Goal: Find specific page/section: Find specific page/section

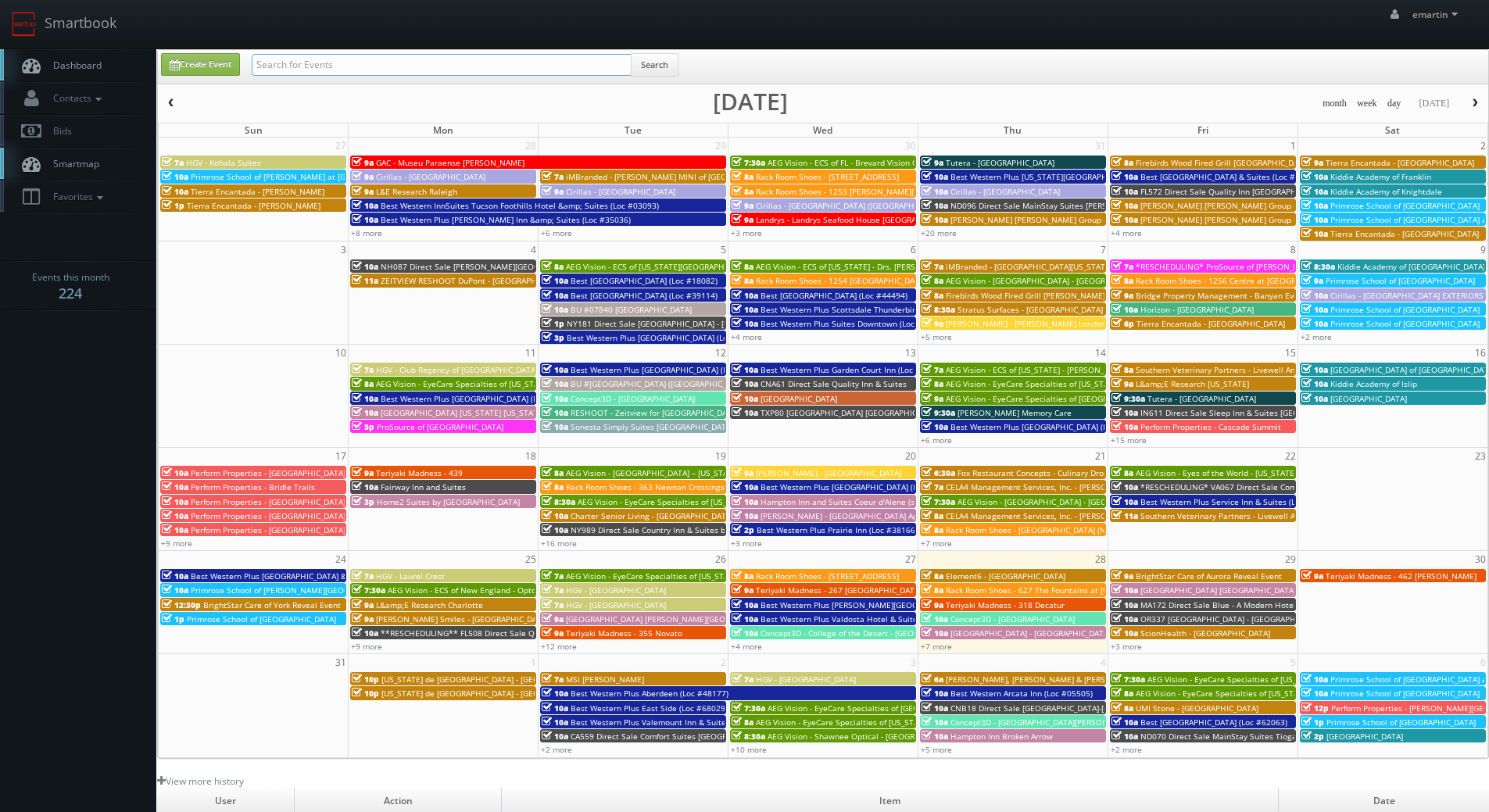
click at [426, 63] on input "text" at bounding box center [441, 64] width 380 height 22
type input "waterfront"
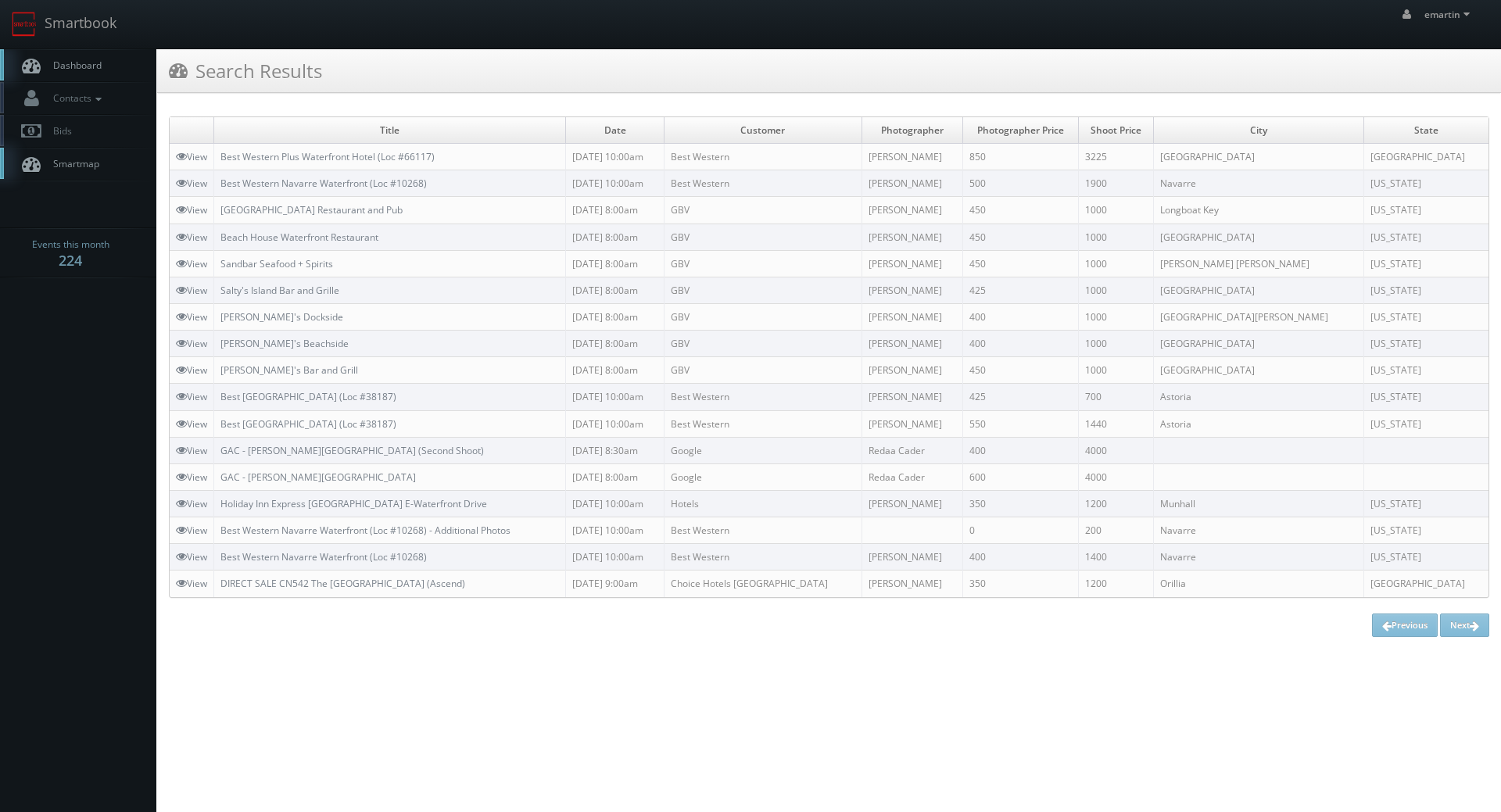
click at [91, 70] on span "Dashboard" at bounding box center [73, 65] width 56 height 13
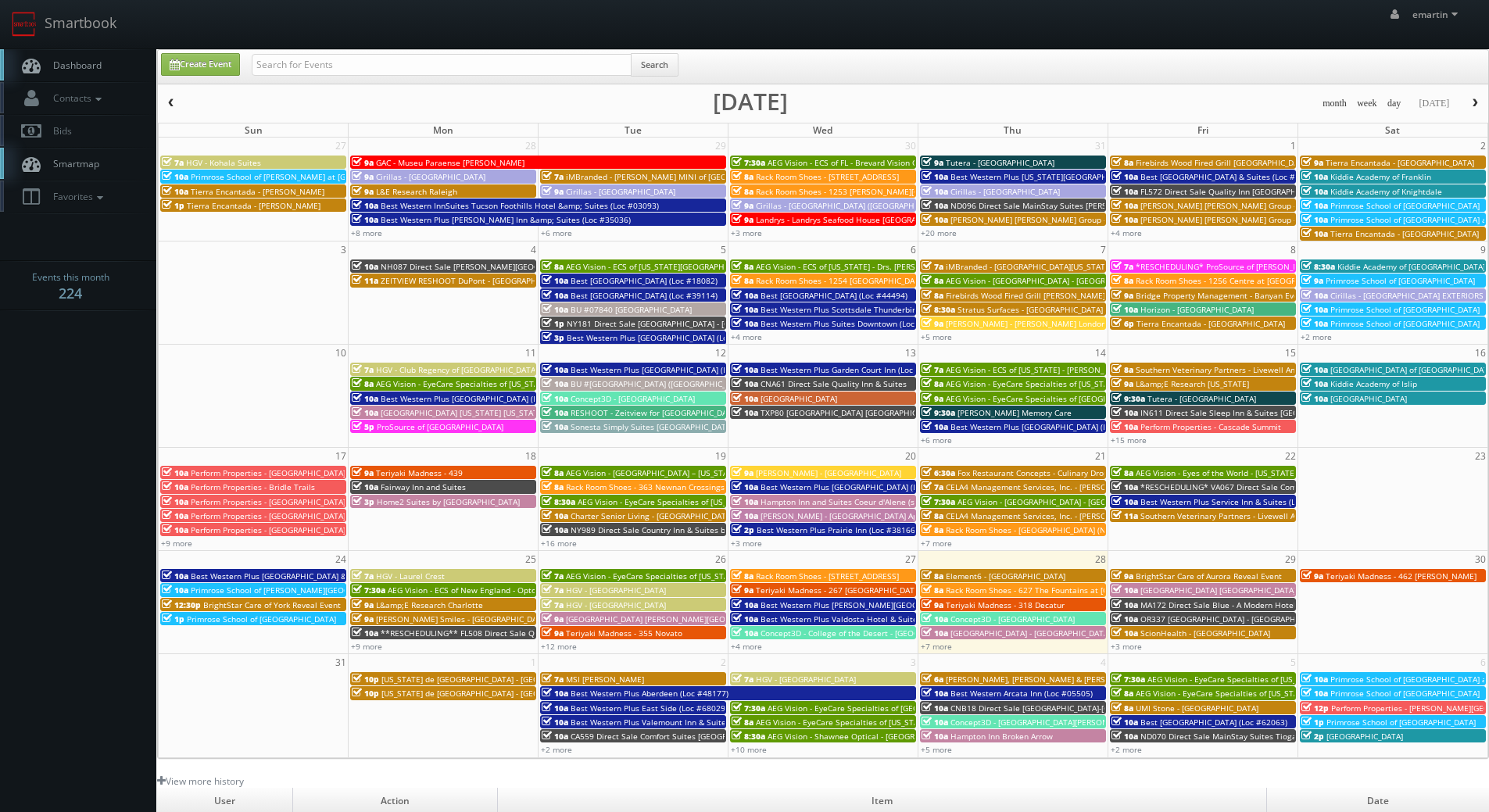
click at [66, 517] on body "Smartbook Toggle Side Navigation Toggle Top Navigation emartin emartin Profile …" at bounding box center [744, 541] width 1489 height 1081
click at [72, 430] on body "Smartbook Toggle Side Navigation Toggle Top Navigation emartin emartin Profile …" at bounding box center [744, 541] width 1489 height 1081
click at [122, 463] on body "Smartbook Toggle Side Navigation Toggle Top Navigation emartin emartin Profile …" at bounding box center [744, 541] width 1489 height 1081
click at [50, 61] on span "Dashboard" at bounding box center [73, 65] width 56 height 13
click at [184, 15] on div "emartin emartin Profile Logout" at bounding box center [744, 24] width 1489 height 49
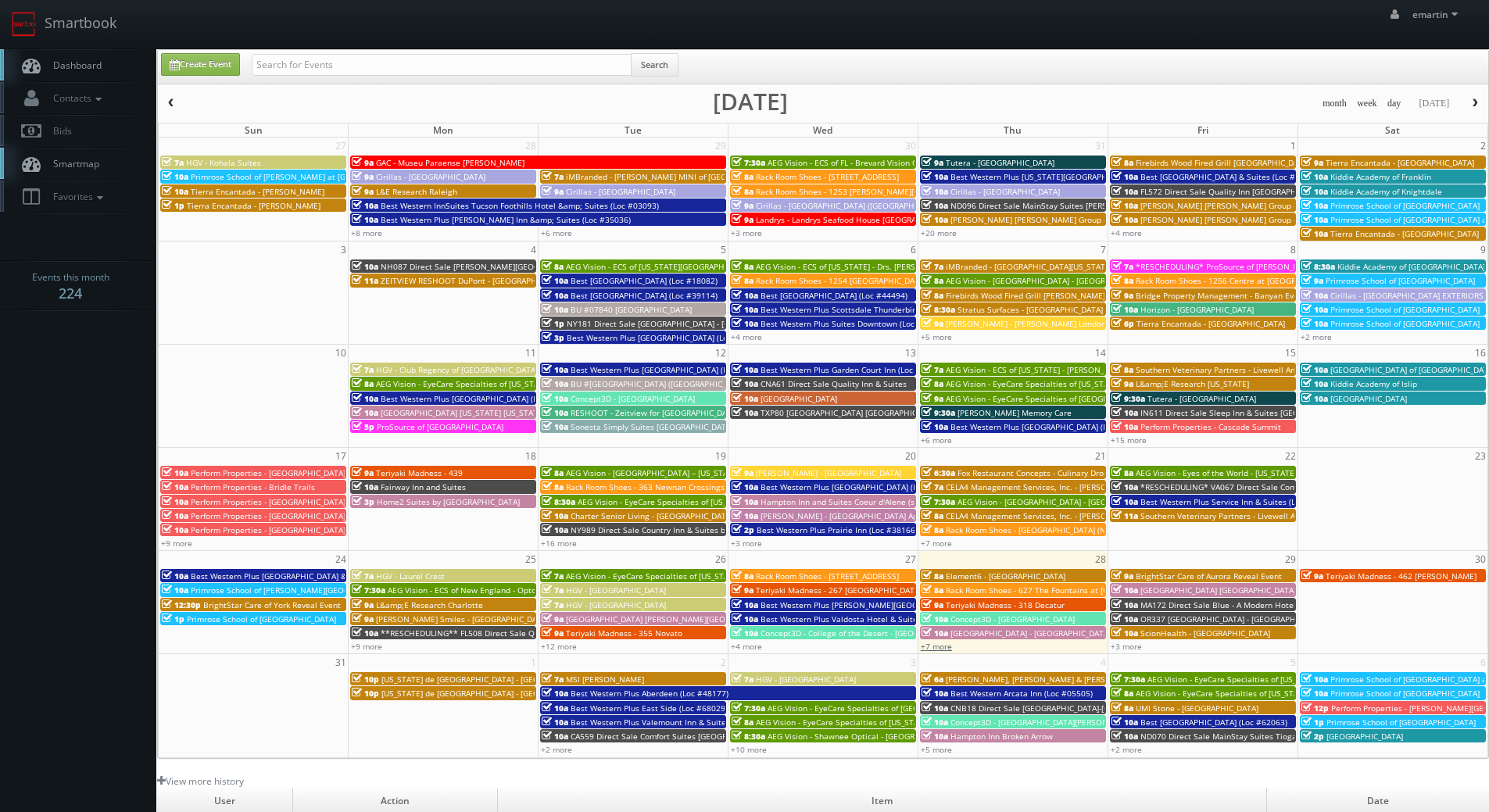
click at [944, 649] on link "+7 more" at bounding box center [936, 645] width 31 height 11
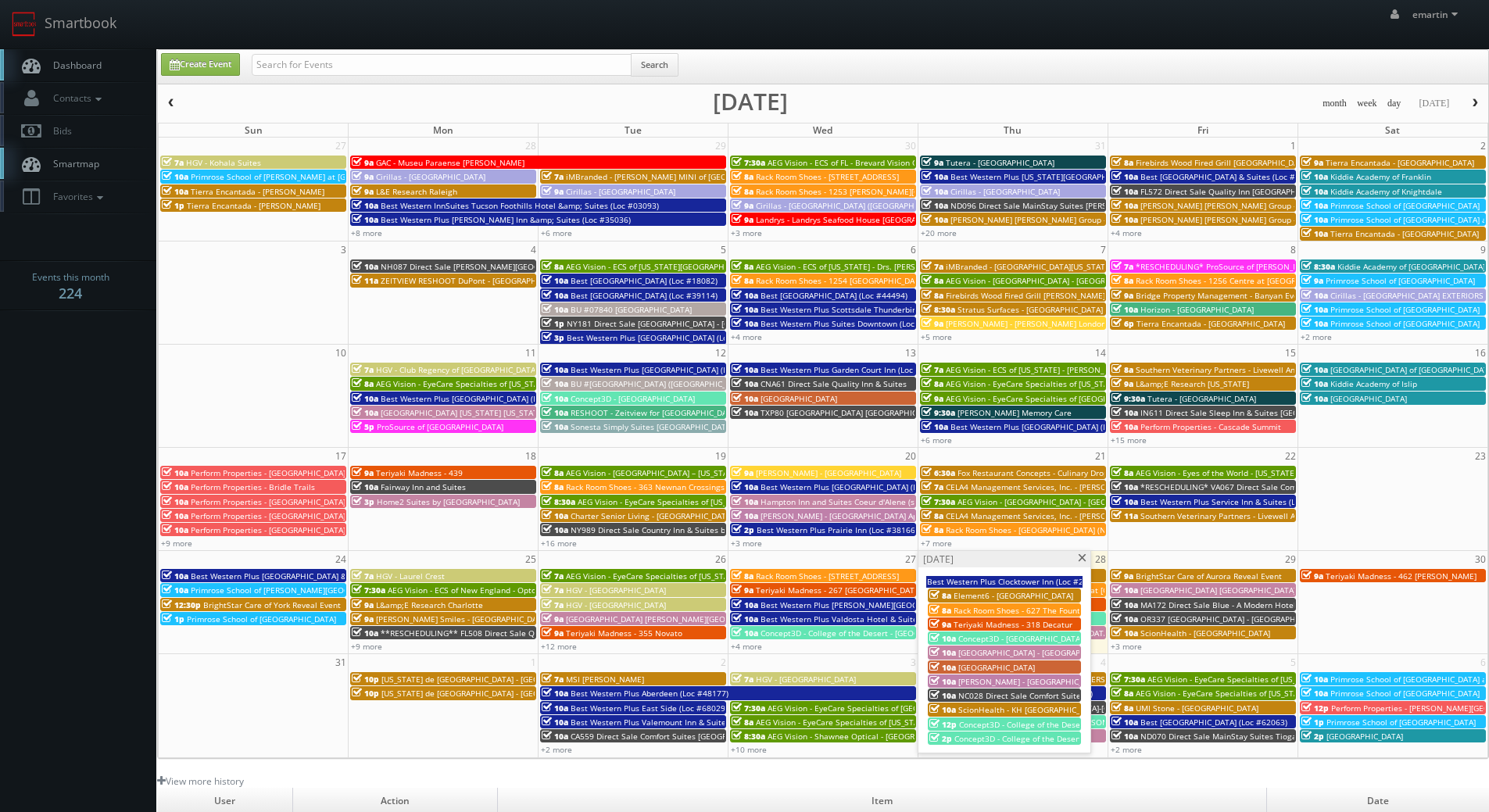
click at [962, 654] on span "[GEOGRAPHIC_DATA] - [GEOGRAPHIC_DATA]" at bounding box center [1038, 652] width 160 height 11
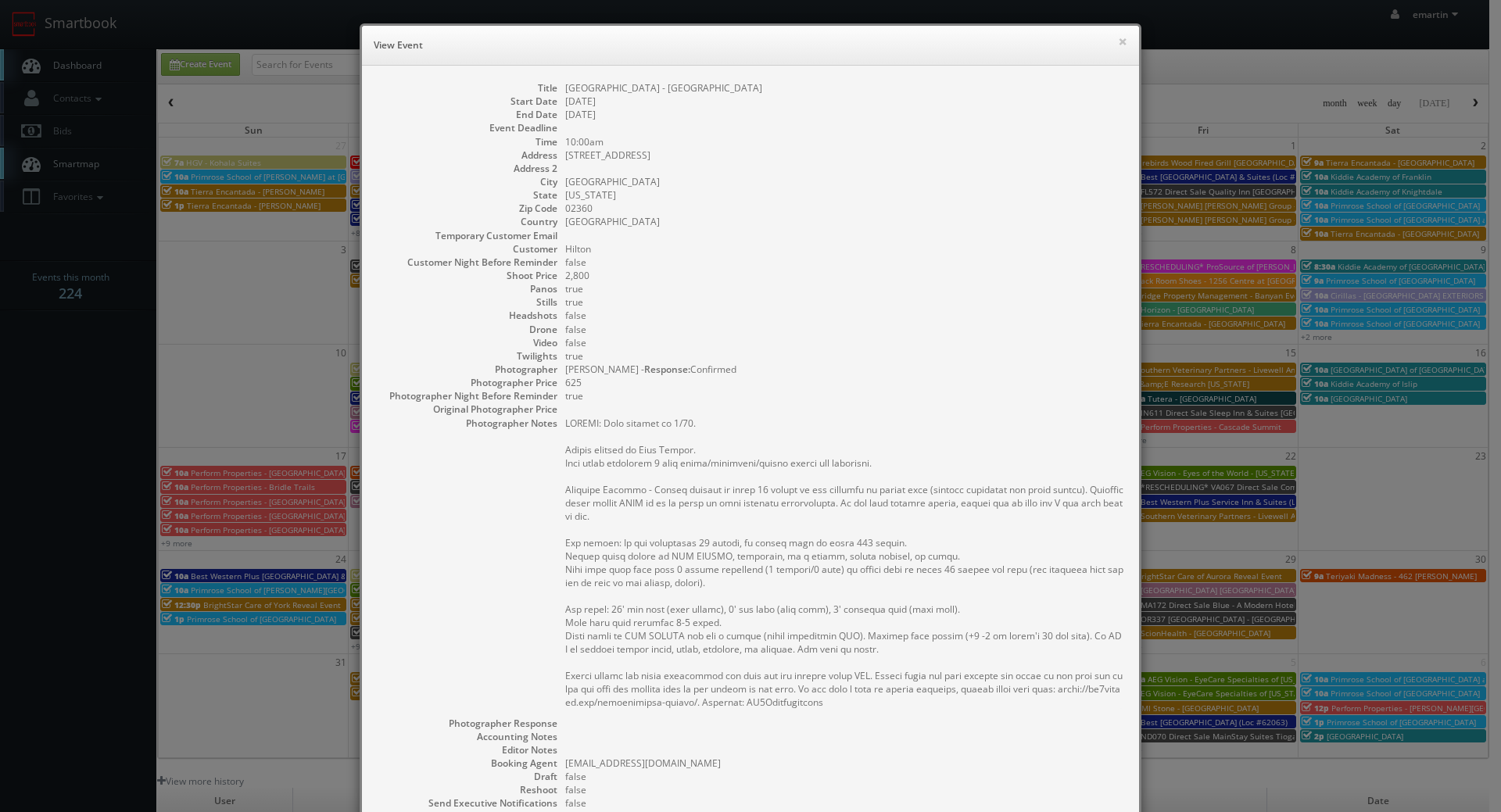
click at [902, 263] on dd "false" at bounding box center [844, 262] width 558 height 13
click at [731, 145] on dd "10:00am" at bounding box center [844, 141] width 558 height 13
click at [694, 204] on dd "02360" at bounding box center [844, 208] width 558 height 13
click at [669, 177] on dd "Plymouth" at bounding box center [844, 181] width 558 height 13
click at [1121, 39] on button "×" at bounding box center [1123, 41] width 10 height 11
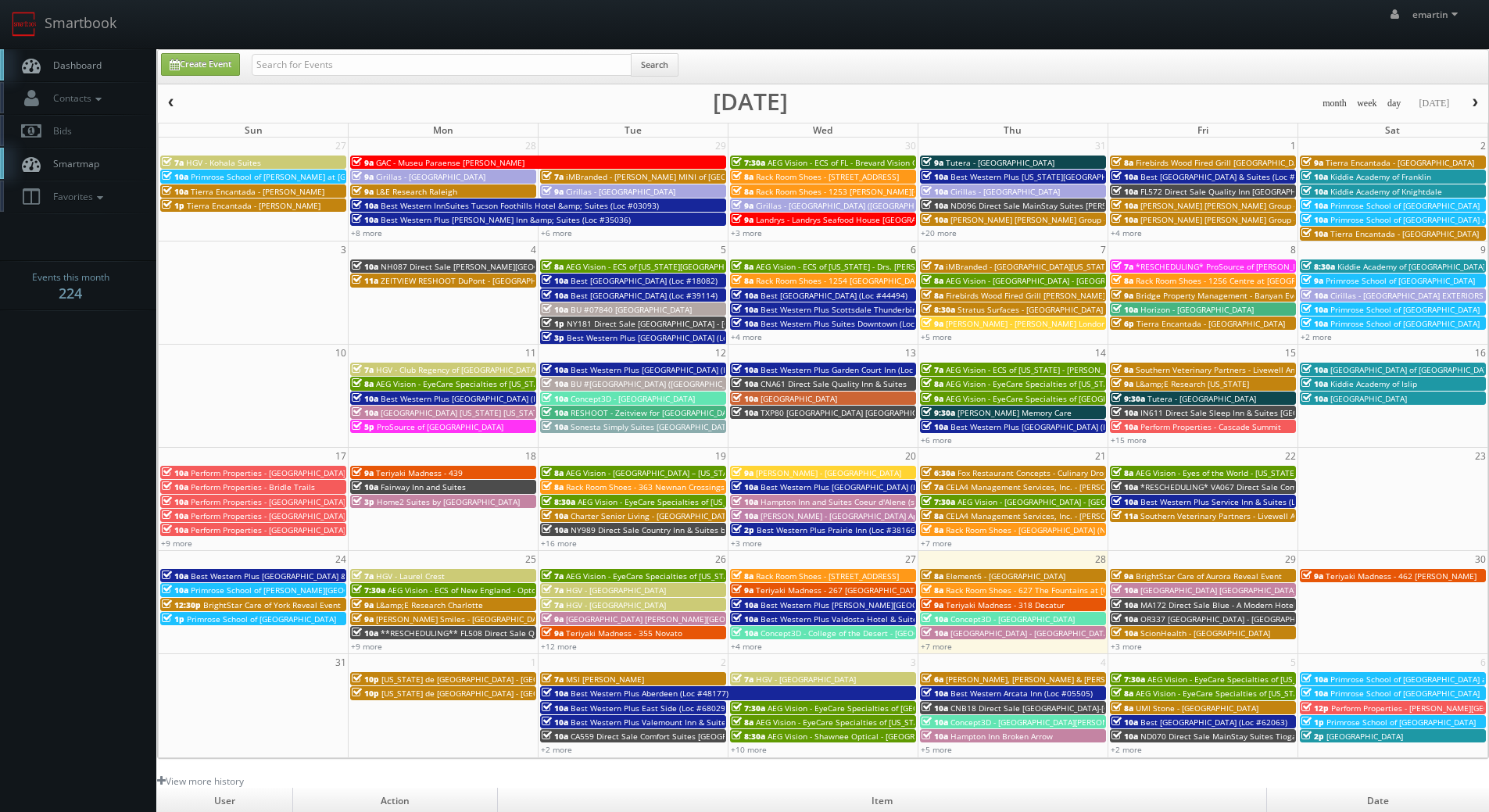
click at [942, 654] on td "4" at bounding box center [1013, 662] width 190 height 17
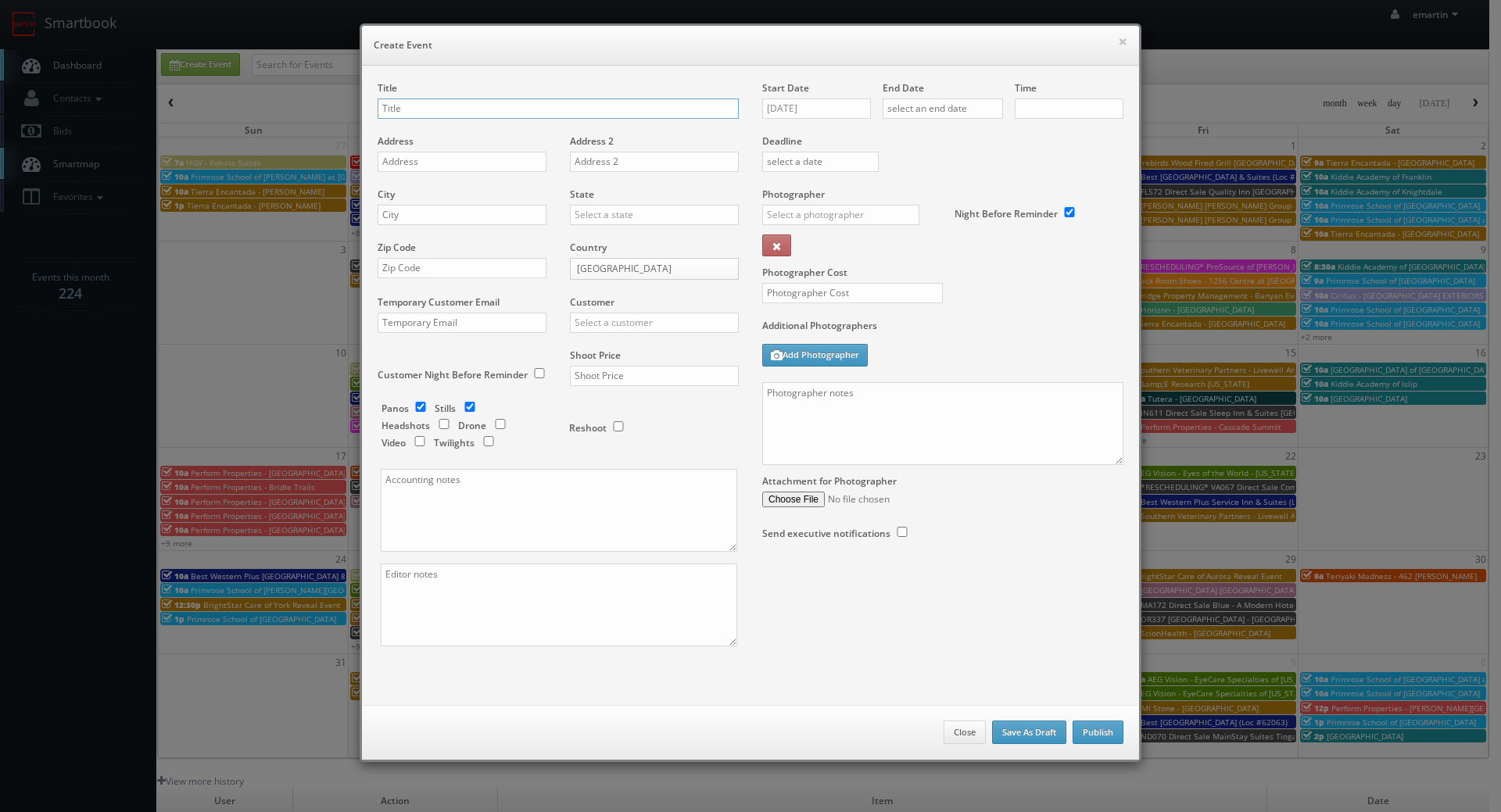
checkbox input "true"
type input "10:00am"
checkbox input "true"
click at [953, 727] on button "Close" at bounding box center [965, 732] width 42 height 24
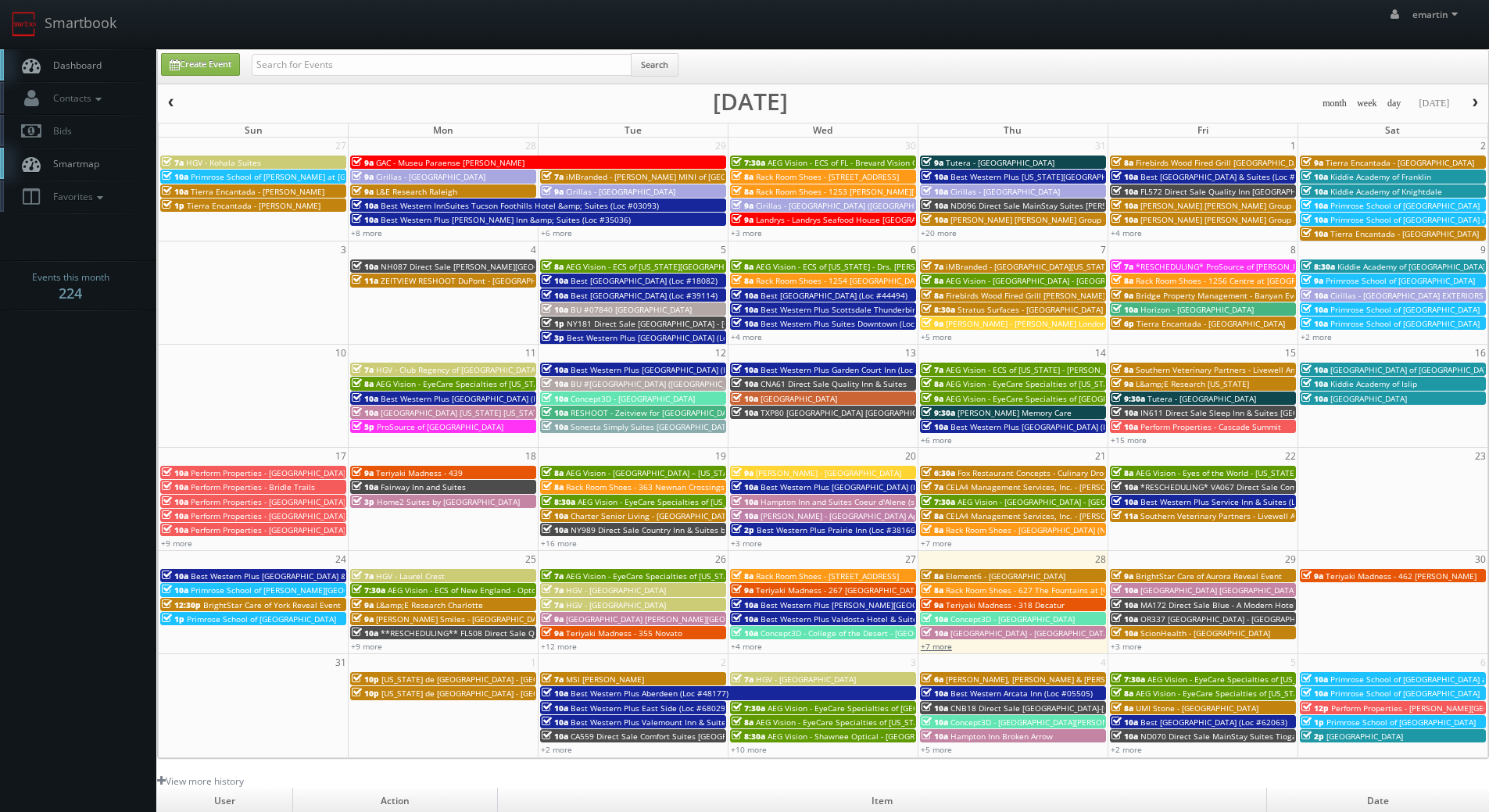
click at [936, 648] on link "+7 more" at bounding box center [936, 645] width 31 height 11
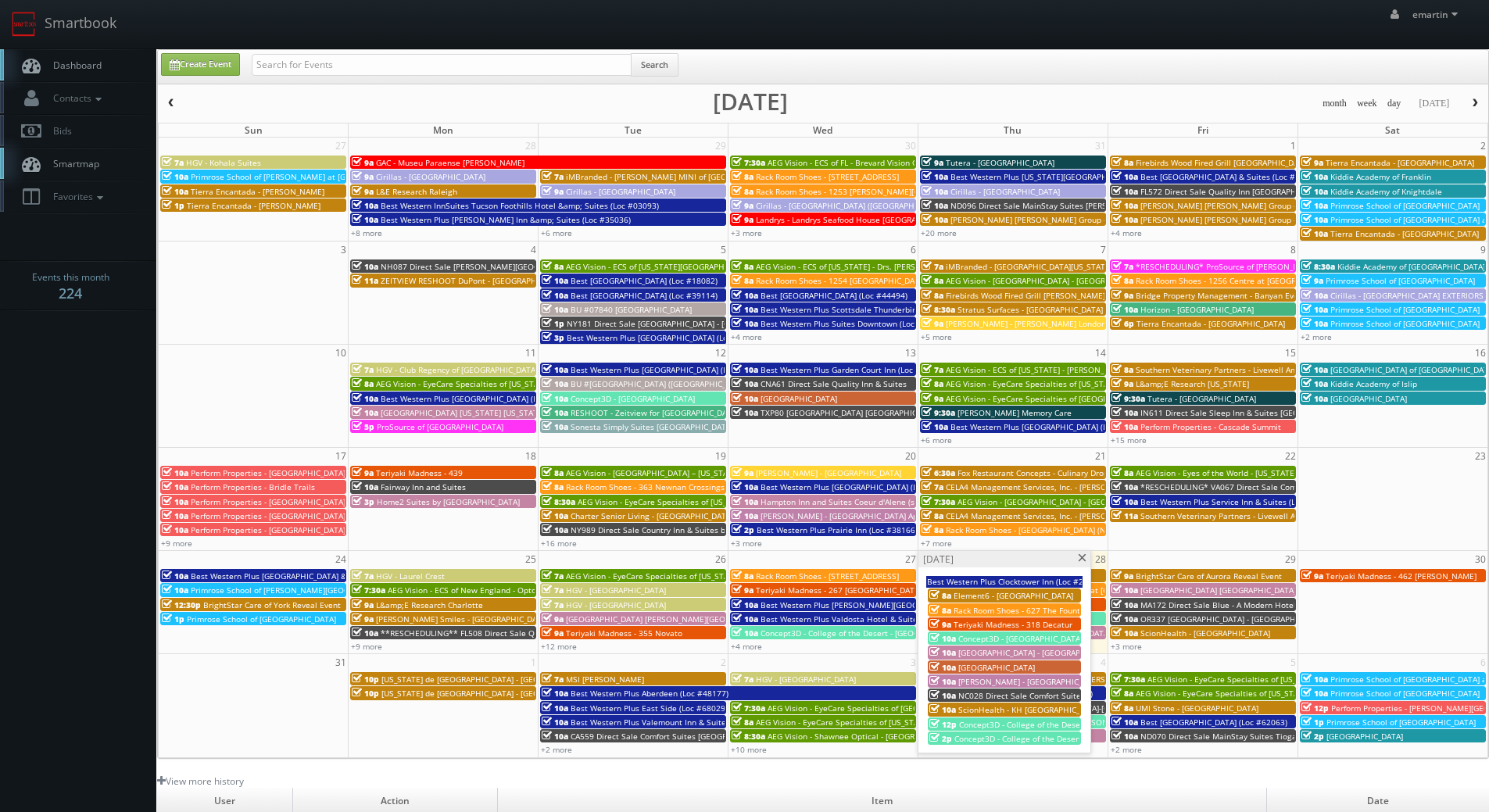
click at [992, 650] on span "[GEOGRAPHIC_DATA] - [GEOGRAPHIC_DATA]" at bounding box center [1038, 652] width 160 height 11
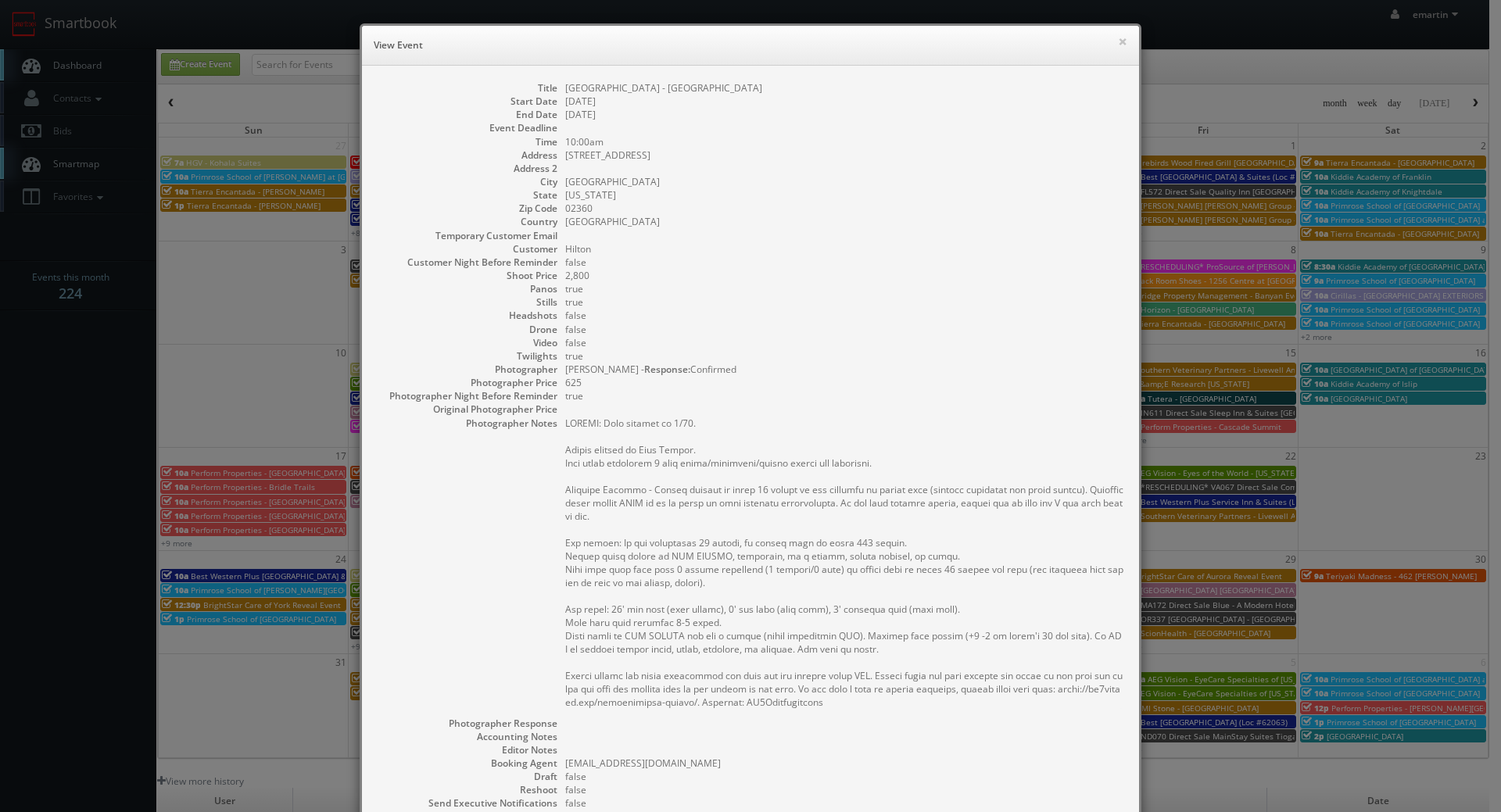
click at [740, 308] on dd "true" at bounding box center [844, 302] width 558 height 13
click at [881, 336] on dd "false" at bounding box center [844, 342] width 558 height 13
click at [788, 126] on dd at bounding box center [844, 128] width 558 height 13
click at [946, 133] on dd at bounding box center [844, 128] width 558 height 13
click at [688, 145] on dl "Title Hampton Inn and Suites - Plymouth MA Start Date 08/28/2025 End Date 08/28…" at bounding box center [750, 506] width 746 height 849
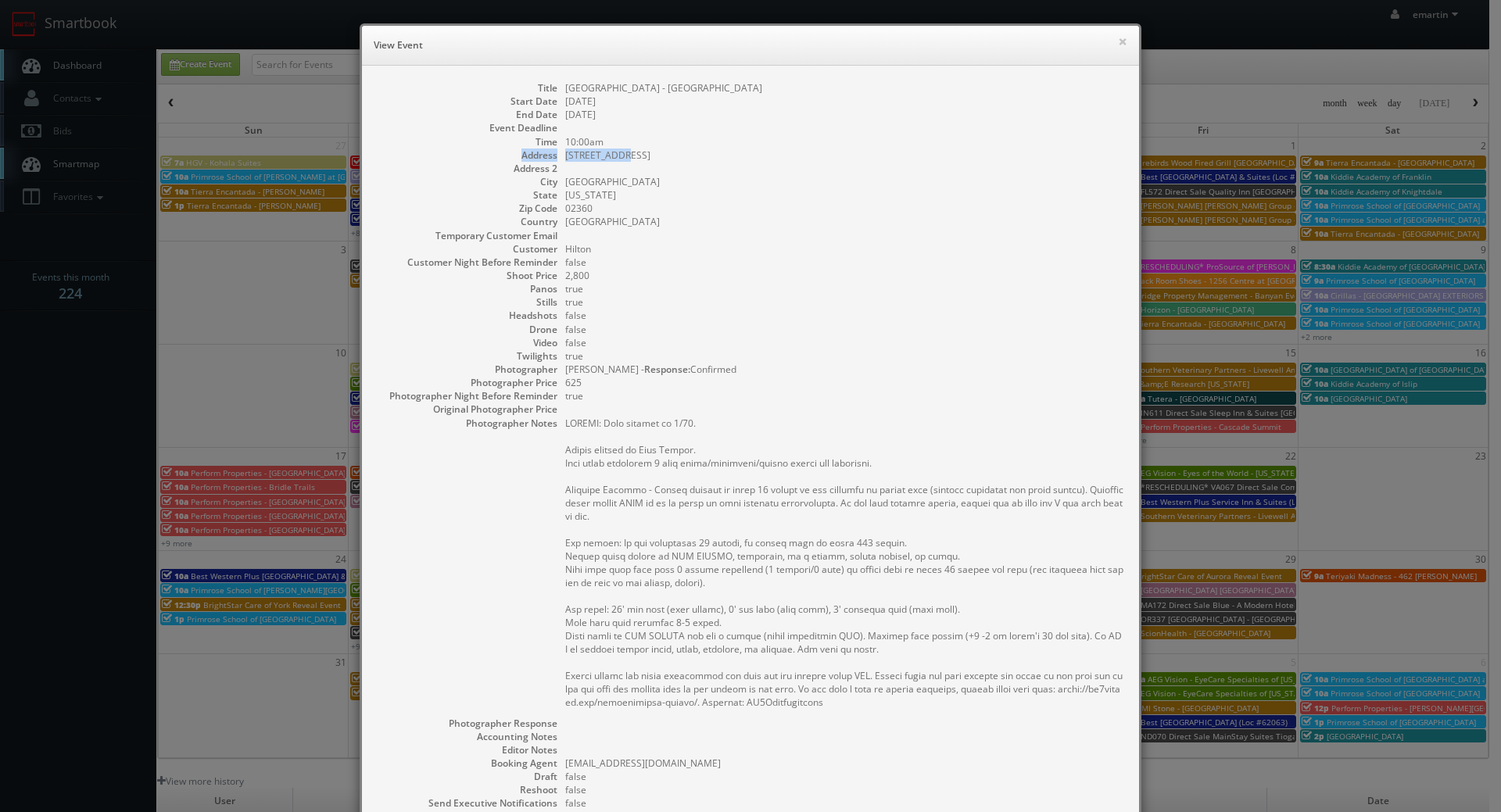
click at [659, 143] on dd "10:00am" at bounding box center [844, 141] width 558 height 13
click at [634, 149] on dd "10 Plaza Way" at bounding box center [844, 155] width 558 height 13
drag, startPoint x: 621, startPoint y: 143, endPoint x: 537, endPoint y: 133, distance: 84.6
click at [534, 135] on dl "Title Hampton Inn and Suites - Plymouth MA Start Date 08/28/2025 End Date 08/28…" at bounding box center [750, 506] width 746 height 849
click at [593, 128] on dd at bounding box center [844, 128] width 558 height 13
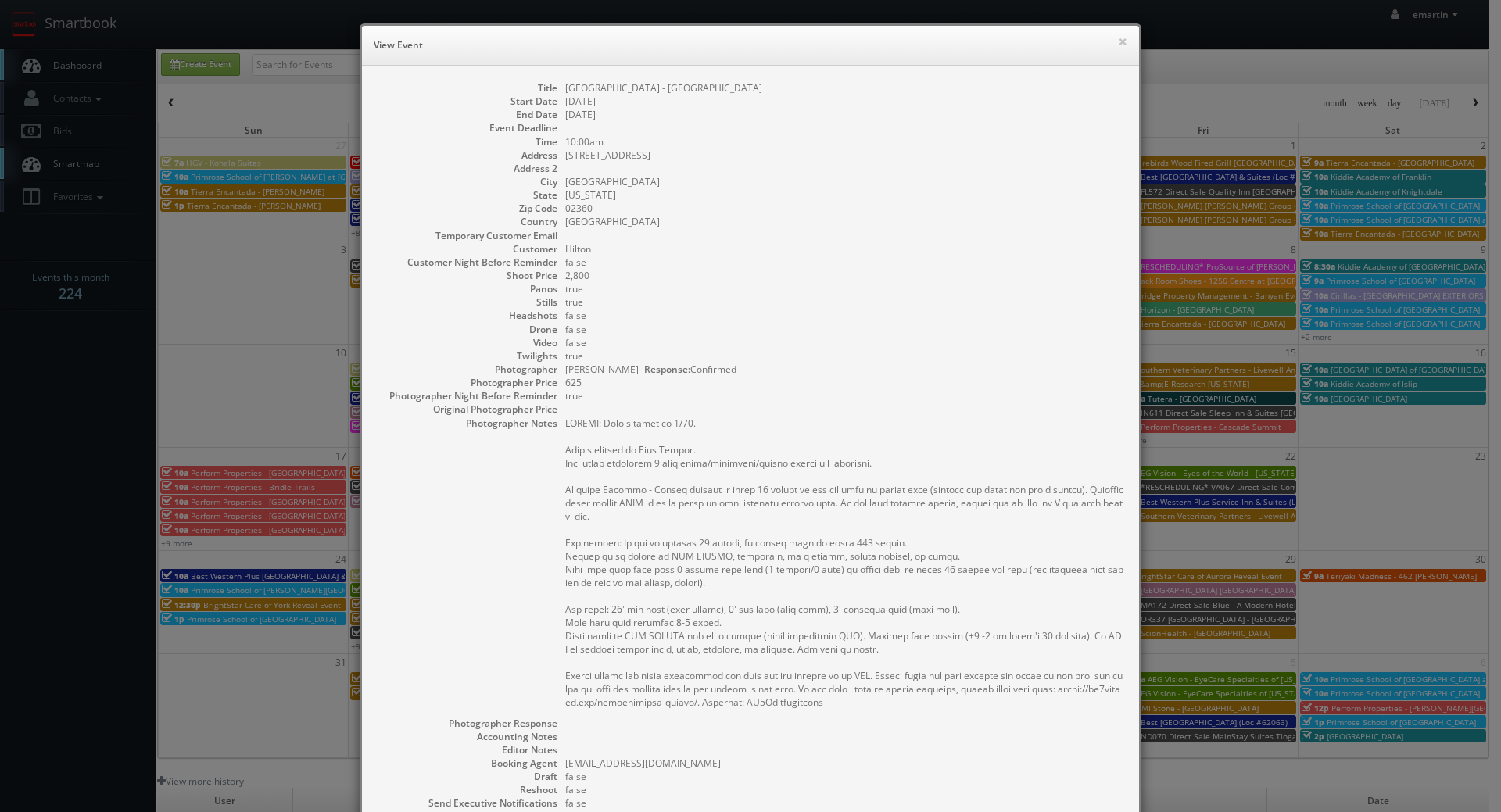
click at [624, 154] on dd "10 Plaza Way" at bounding box center [844, 155] width 558 height 13
click at [609, 128] on dd at bounding box center [844, 128] width 558 height 13
click at [817, 193] on dd "[US_STATE]" at bounding box center [844, 195] width 558 height 13
click at [784, 240] on dd at bounding box center [844, 236] width 558 height 13
click at [727, 239] on dd at bounding box center [844, 236] width 558 height 13
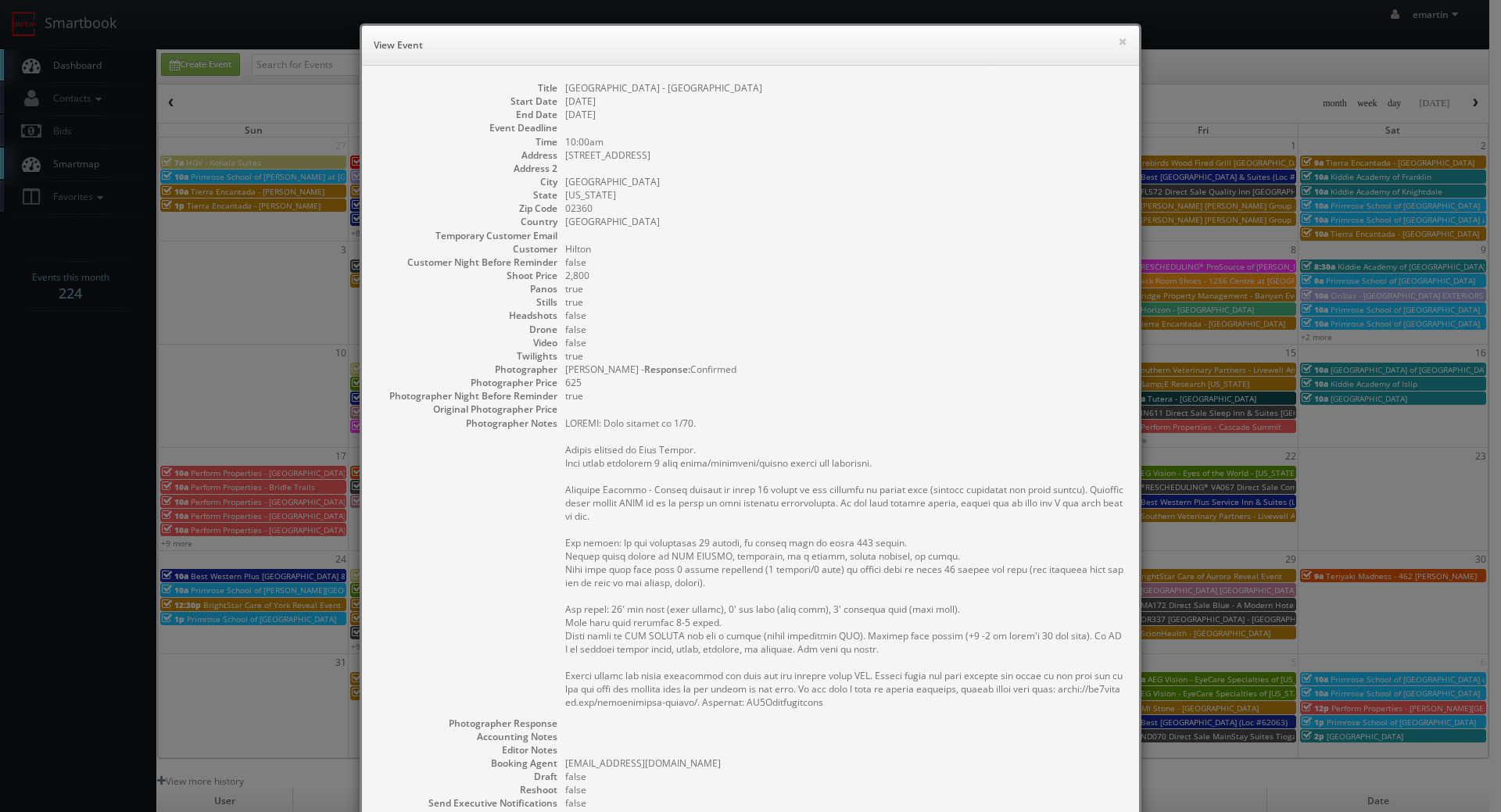
click at [825, 400] on dd "true" at bounding box center [844, 396] width 558 height 13
click at [717, 216] on dd "[GEOGRAPHIC_DATA]" at bounding box center [844, 221] width 558 height 13
click at [1124, 40] on div "× View Event" at bounding box center [750, 46] width 777 height 40
click at [1118, 40] on button "×" at bounding box center [1123, 41] width 10 height 11
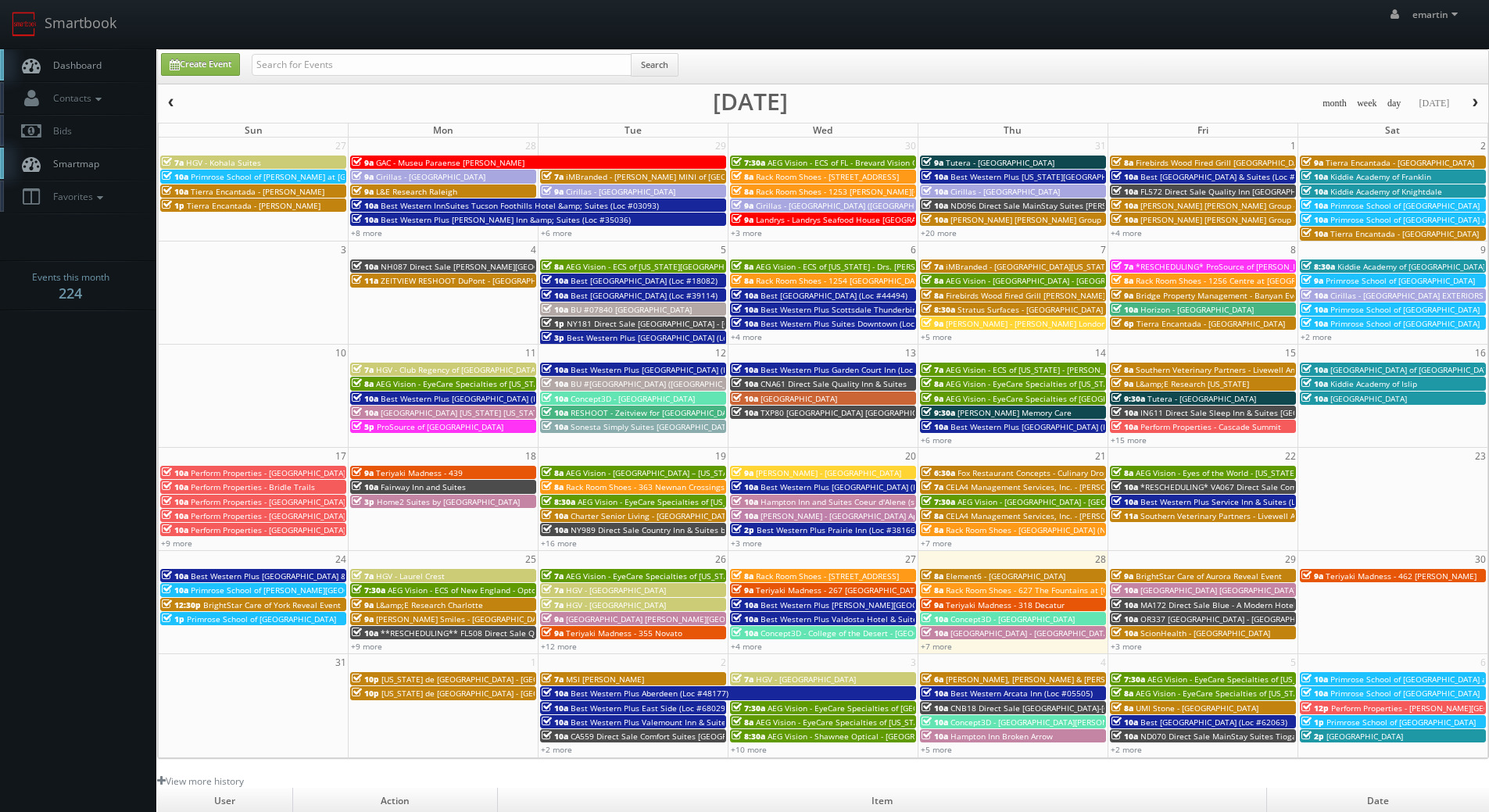
click at [59, 71] on span "Dashboard" at bounding box center [73, 65] width 56 height 13
click at [50, 64] on span "Dashboard" at bounding box center [73, 65] width 56 height 13
click at [1133, 652] on div "+3 more" at bounding box center [1202, 645] width 189 height 13
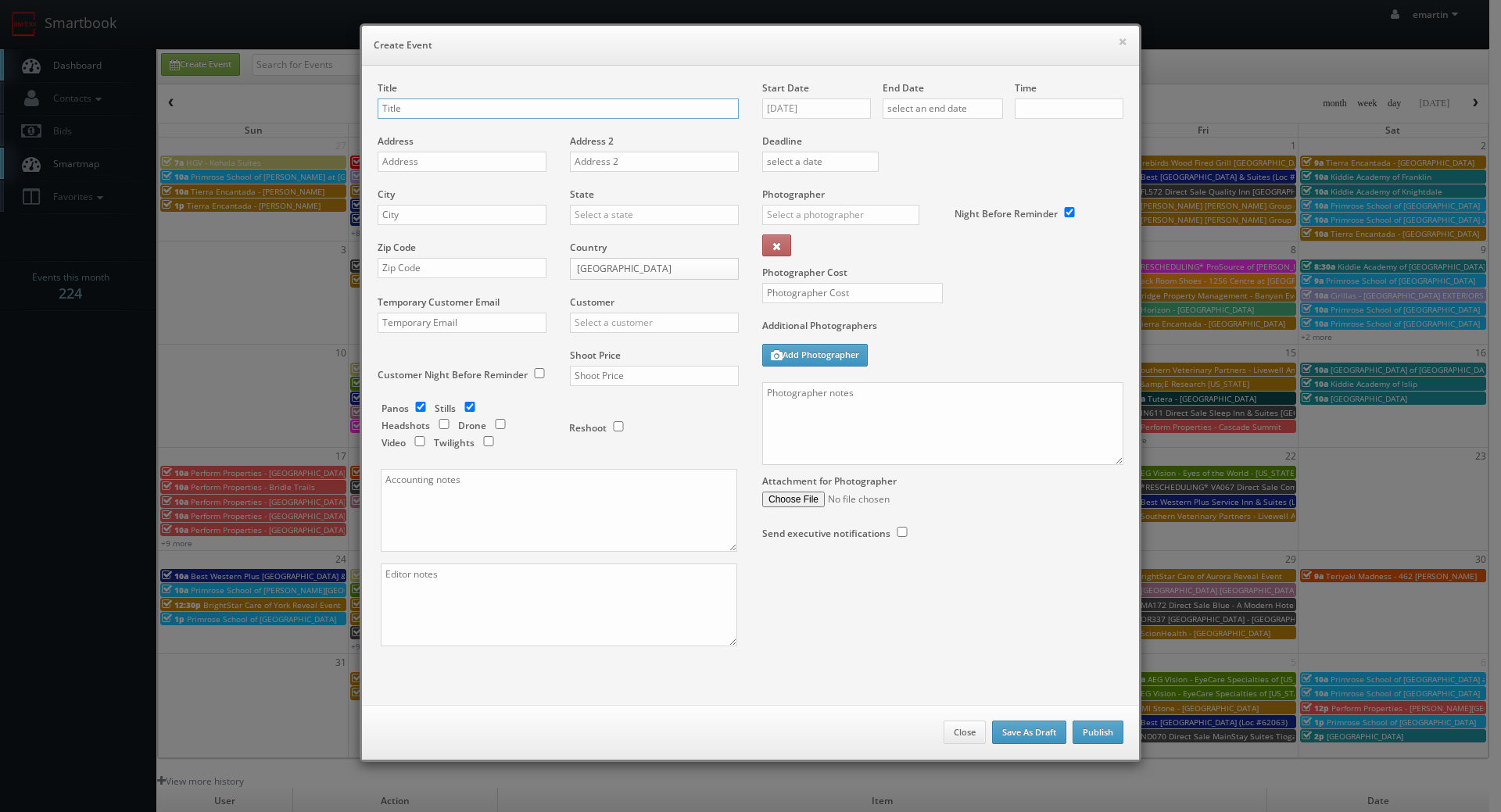
checkbox input "true"
type input "10:00am"
checkbox input "true"
click at [959, 724] on button "Close" at bounding box center [965, 732] width 42 height 24
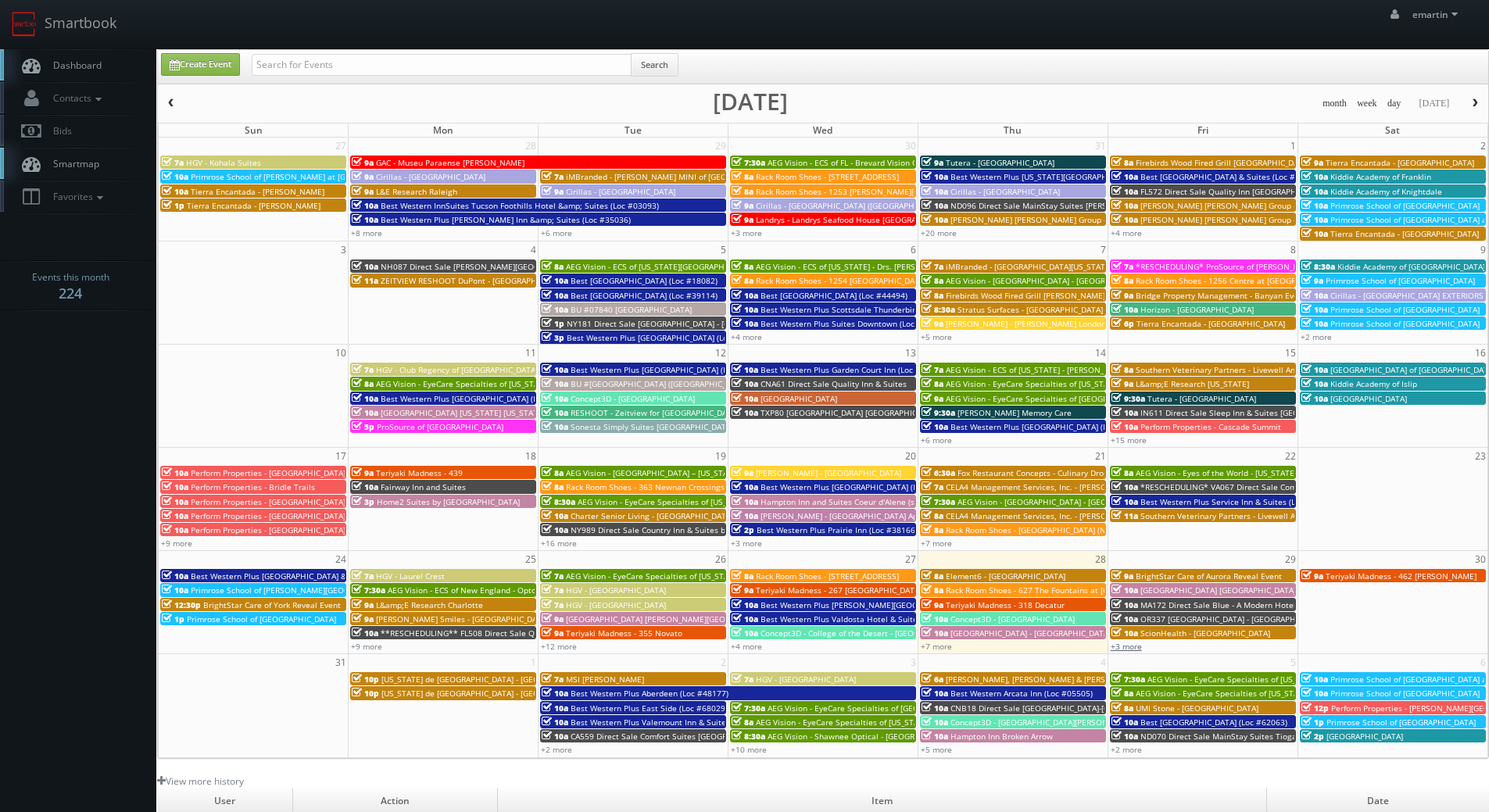
click at [1134, 644] on link "+3 more" at bounding box center [1126, 645] width 31 height 11
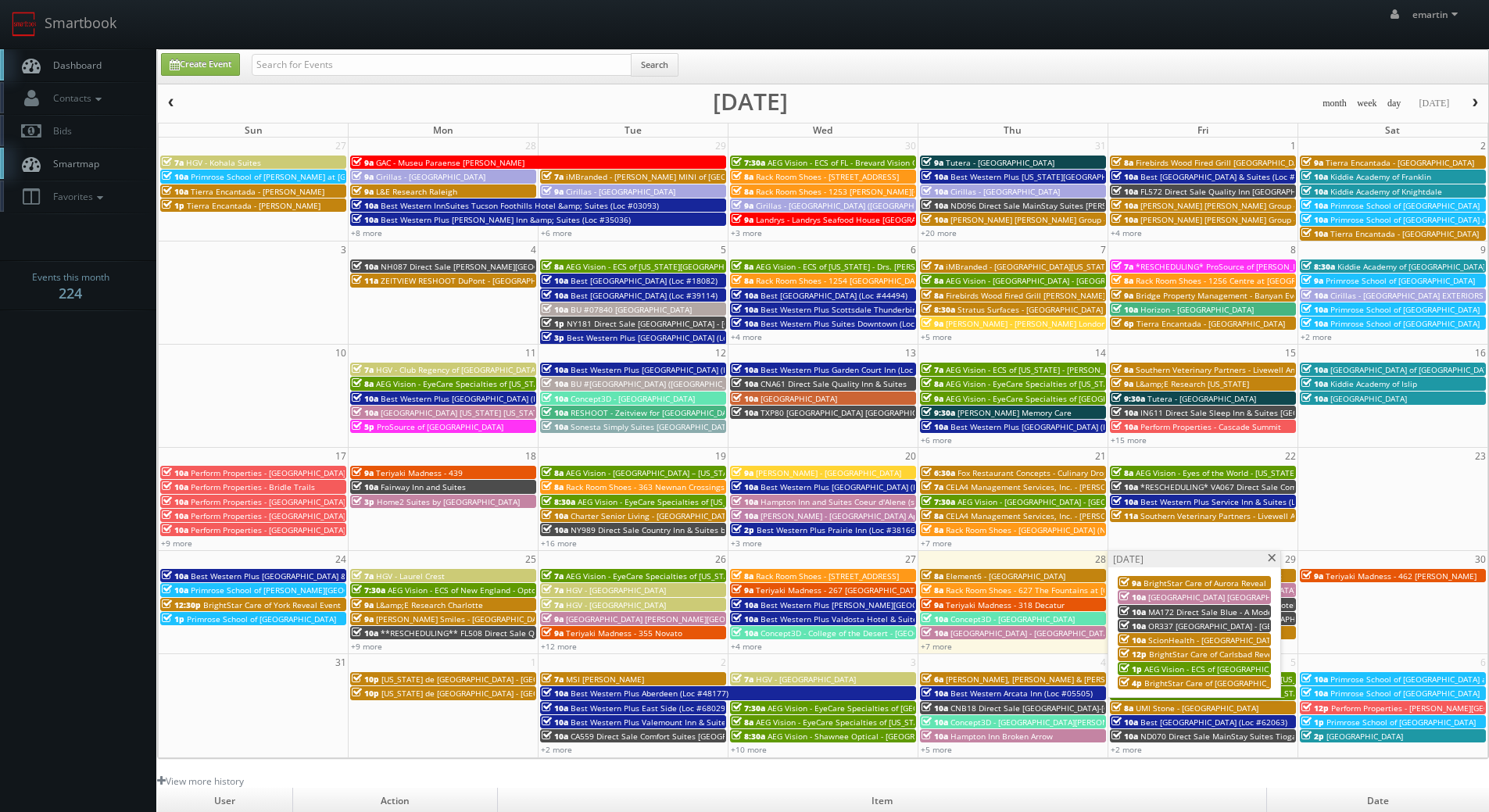
click at [1150, 611] on span "MA172 Direct Sale Blue - A Modern Hotel, Ascend Hotel Collection" at bounding box center [1273, 611] width 250 height 11
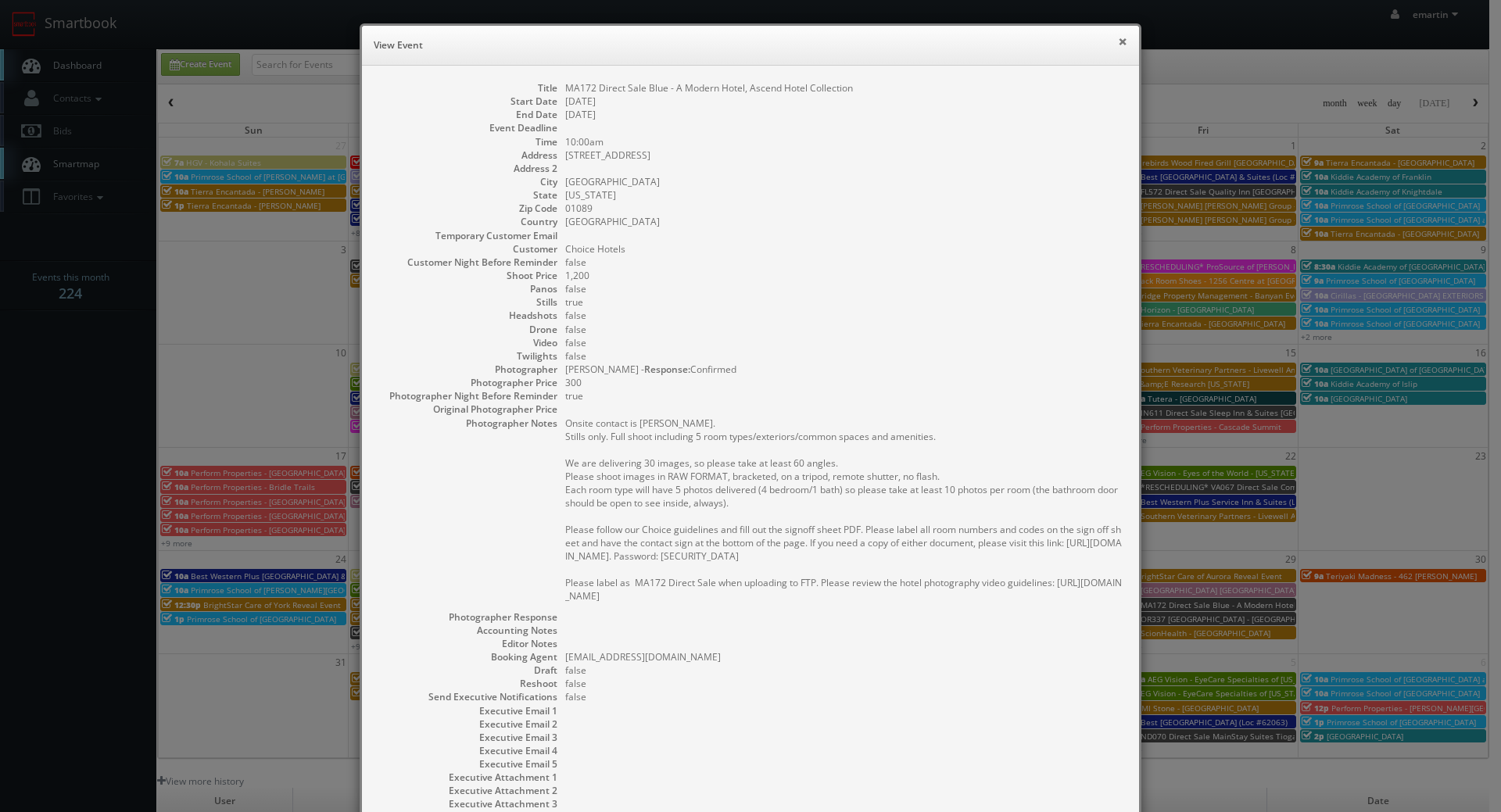
click at [1118, 39] on button "×" at bounding box center [1123, 41] width 10 height 11
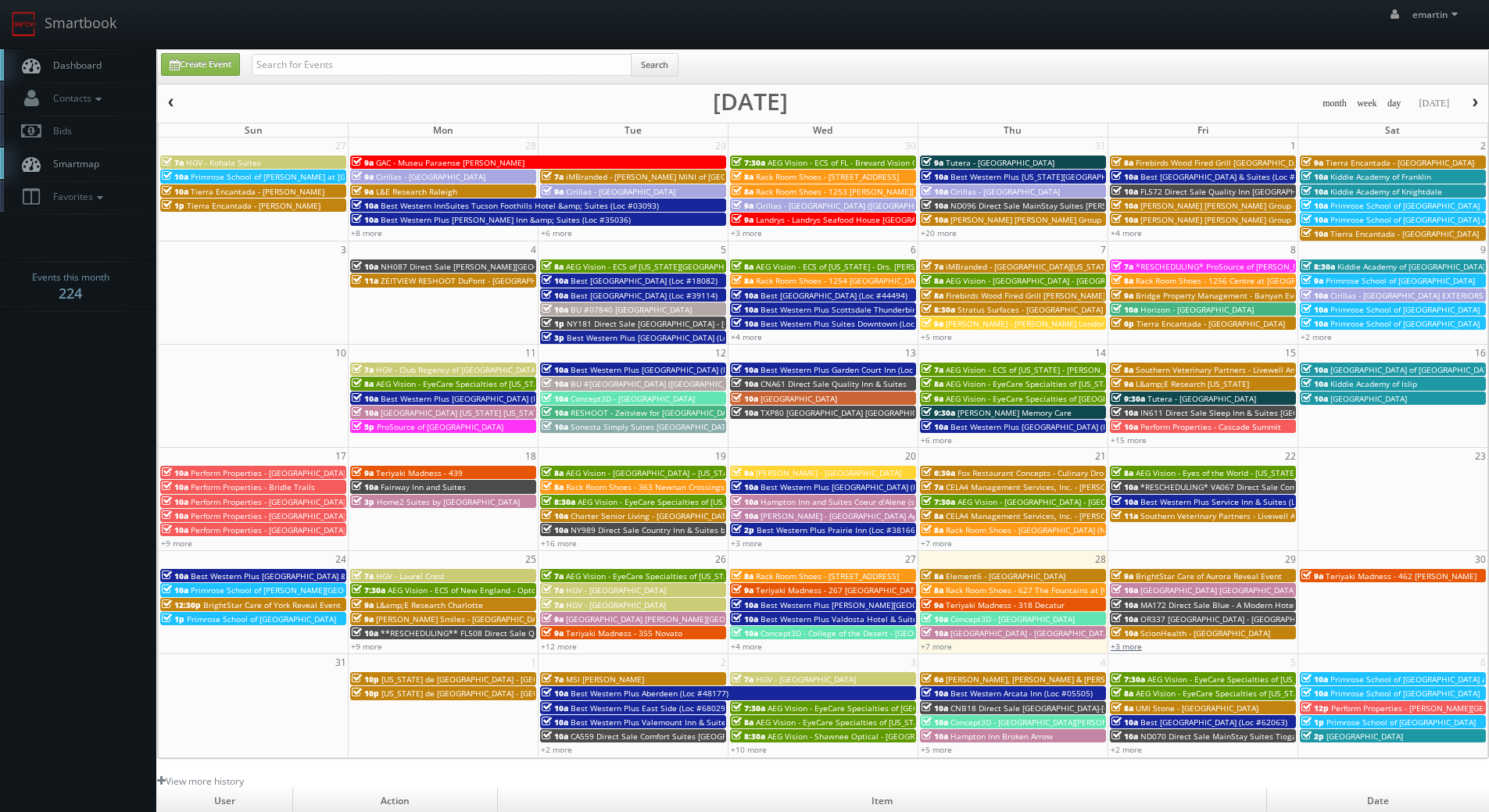
click at [1122, 649] on link "+3 more" at bounding box center [1126, 645] width 31 height 11
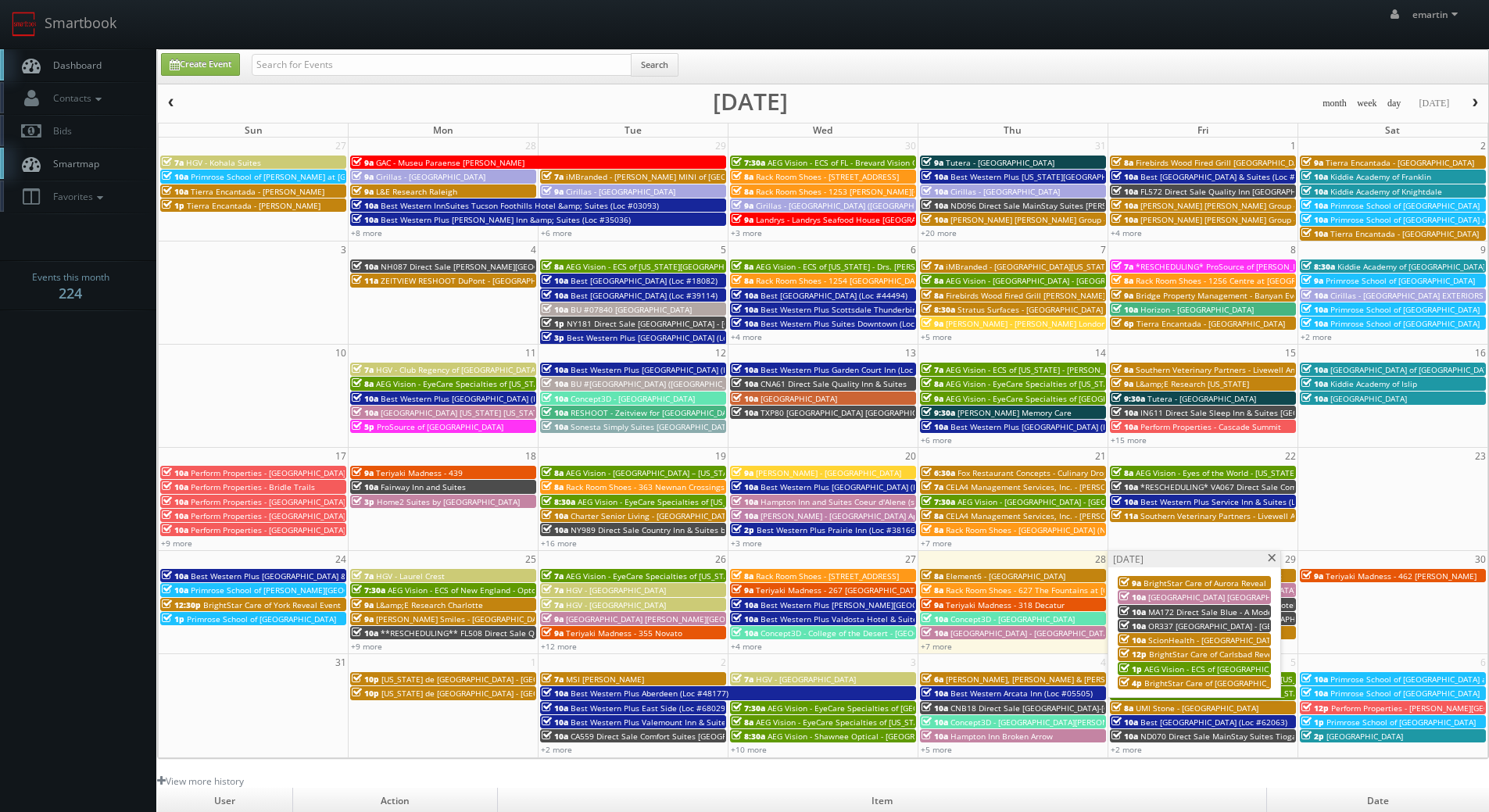
click at [1271, 558] on span at bounding box center [1272, 558] width 10 height 9
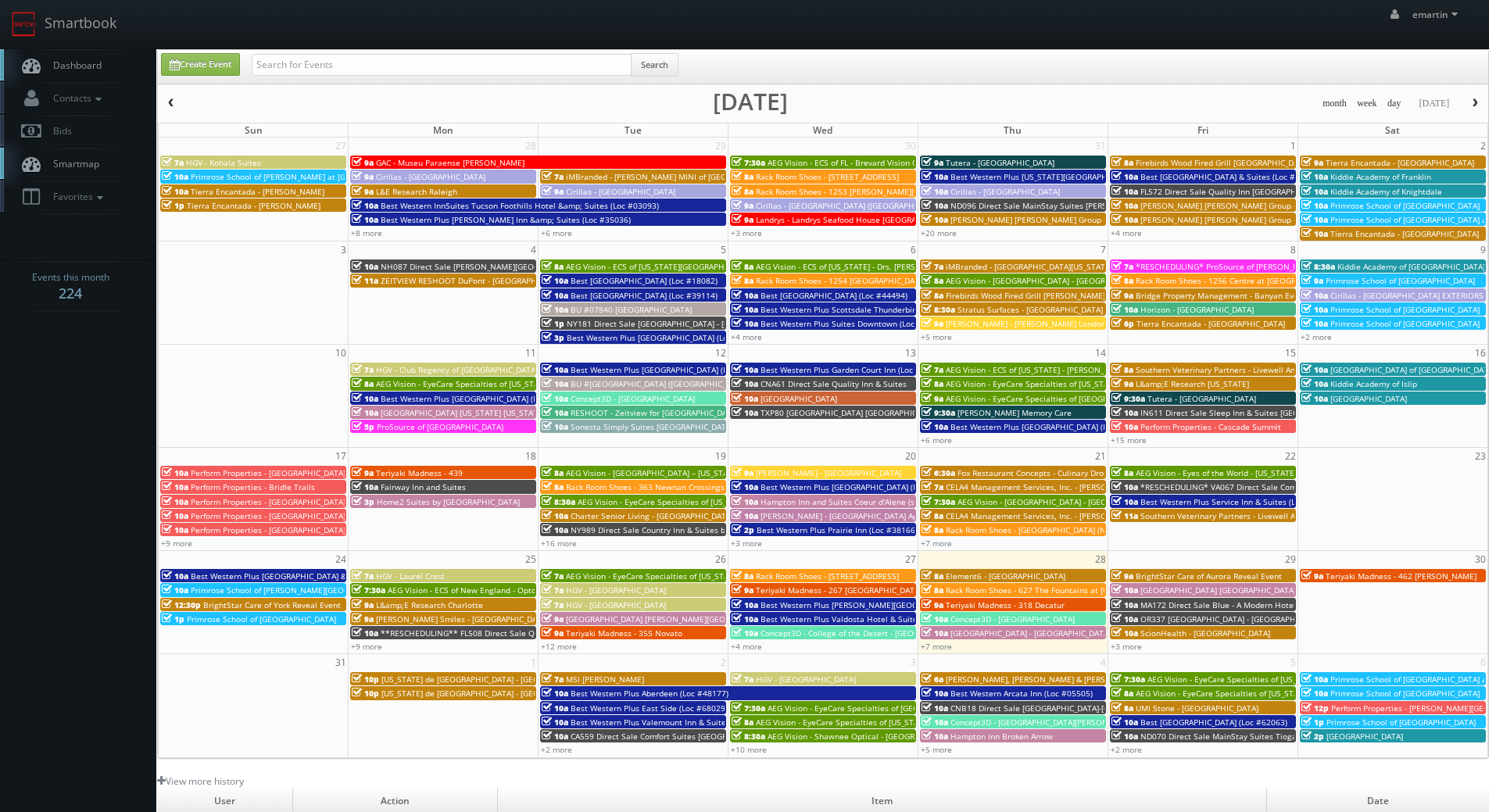
click at [102, 61] on link "Dashboard" at bounding box center [78, 65] width 156 height 32
click at [72, 389] on body "Smartbook Toggle Side Navigation Toggle Top Navigation emartin emartin Profile …" at bounding box center [744, 541] width 1489 height 1081
click at [68, 458] on body "Smartbook Toggle Side Navigation Toggle Top Navigation emartin emartin Profile …" at bounding box center [744, 541] width 1489 height 1081
click at [89, 47] on link "Smartbook" at bounding box center [64, 24] width 128 height 49
click at [140, 64] on link "Dashboard" at bounding box center [78, 65] width 156 height 32
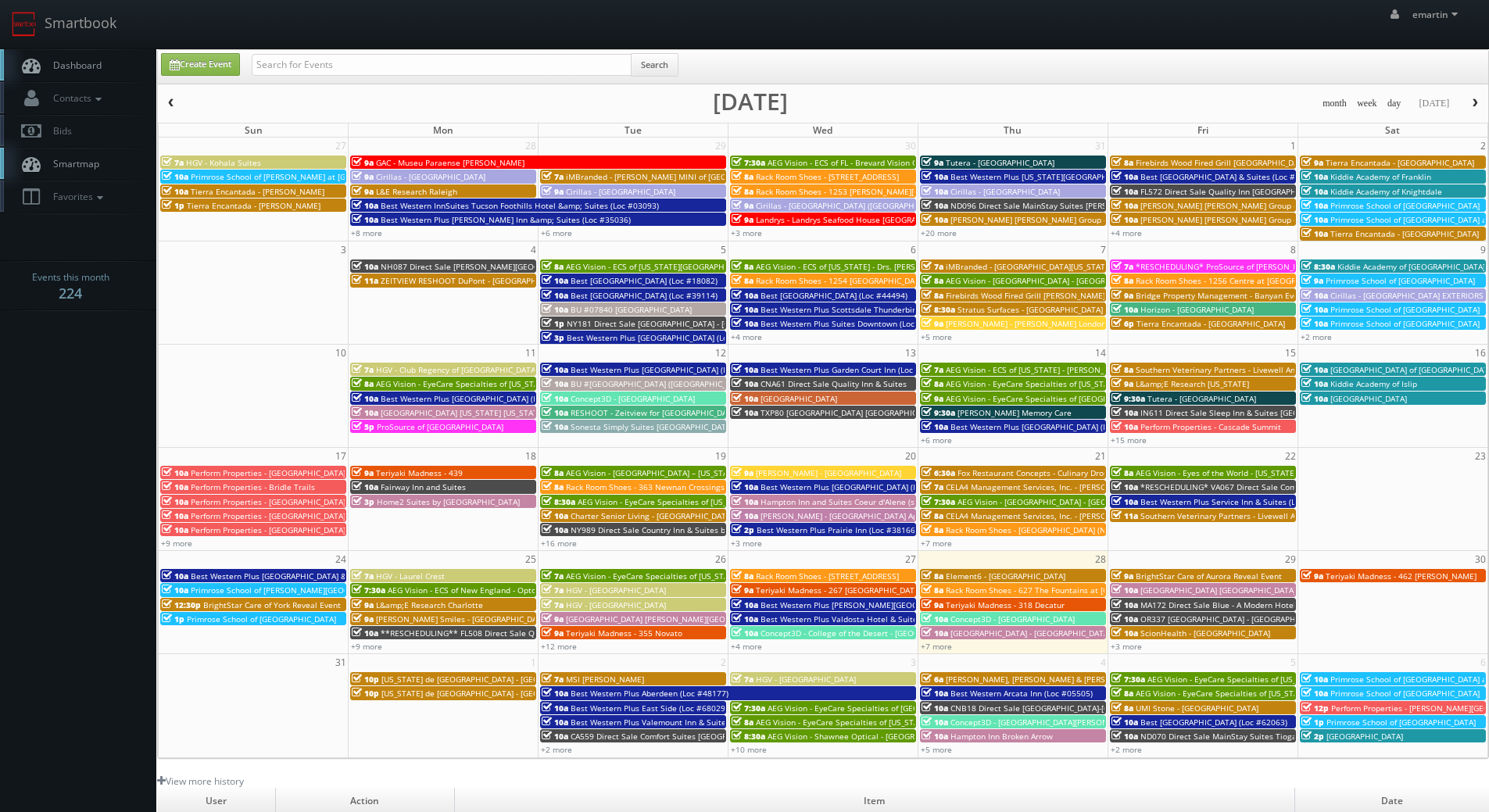
click at [154, 61] on div "Create Event" at bounding box center [195, 64] width 91 height 23
click at [113, 57] on link "Dashboard" at bounding box center [78, 65] width 156 height 32
click at [352, 61] on input "text" at bounding box center [441, 64] width 380 height 22
type input "cbre"
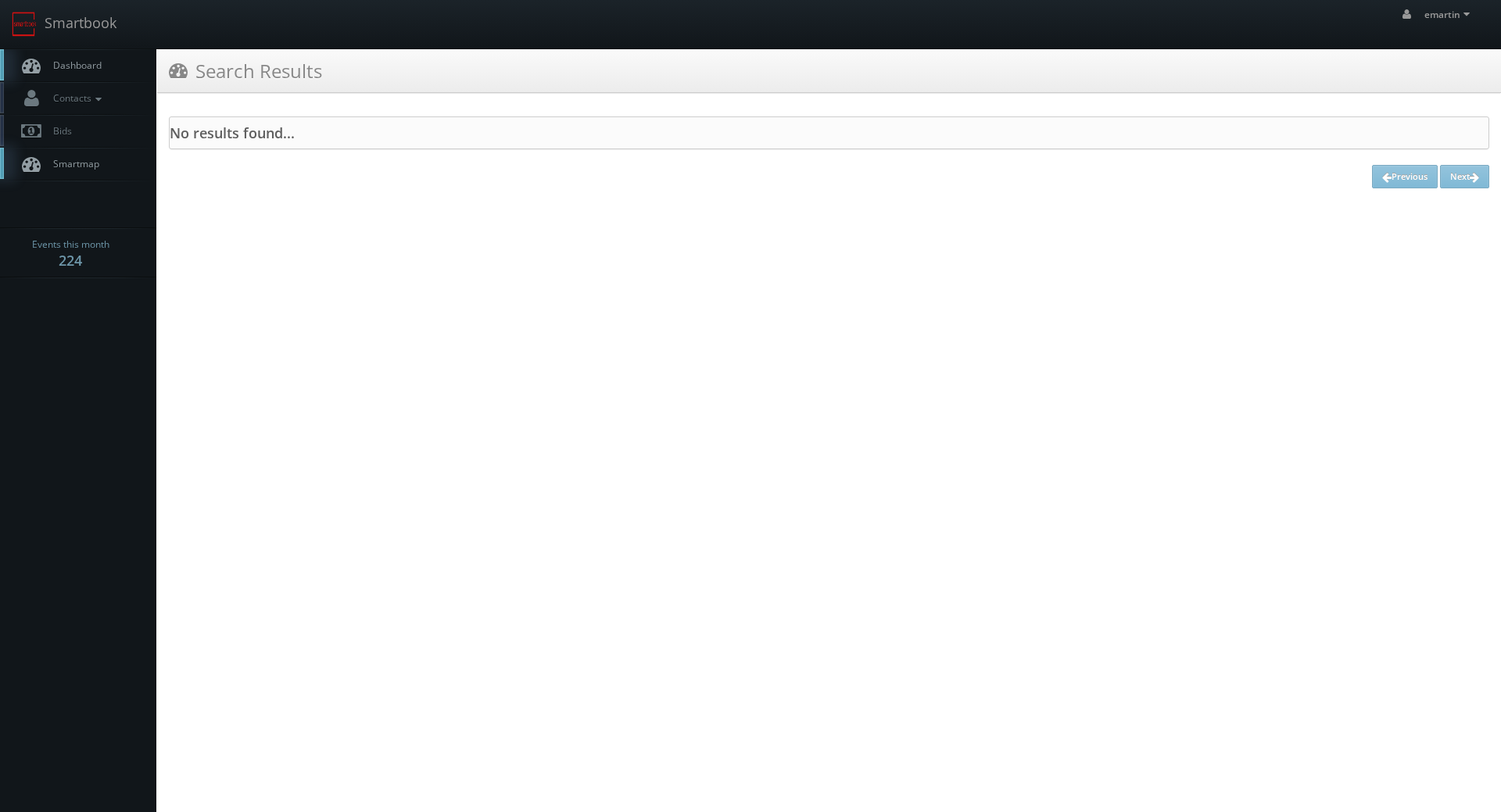
click at [111, 61] on link "Dashboard" at bounding box center [78, 65] width 156 height 32
